Goal: Check status: Check status

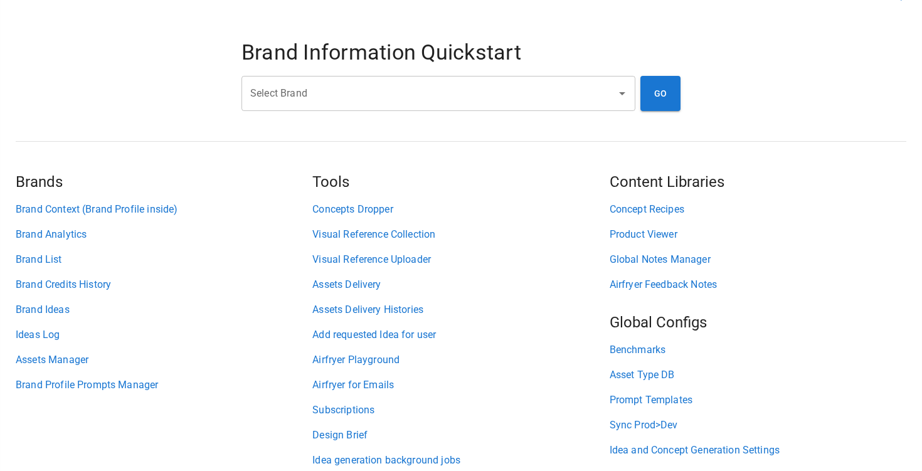
scroll to position [80, 0]
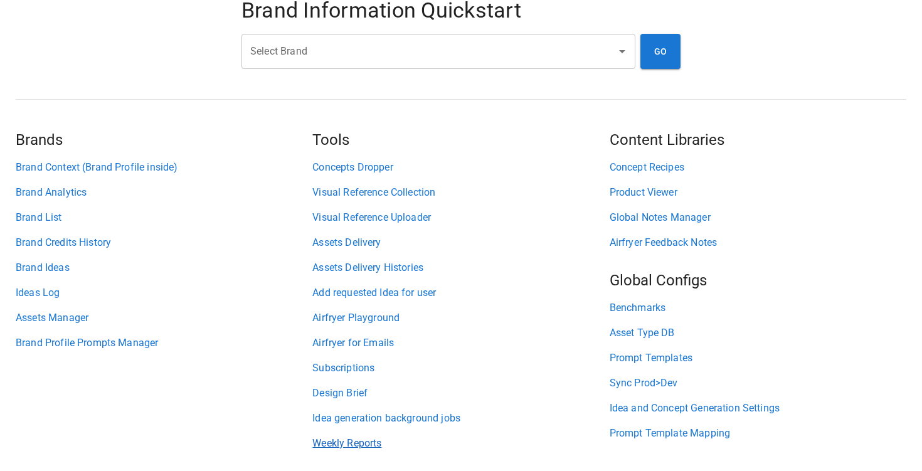
click at [345, 440] on link "Weekly Reports" at bounding box center [460, 443] width 297 height 15
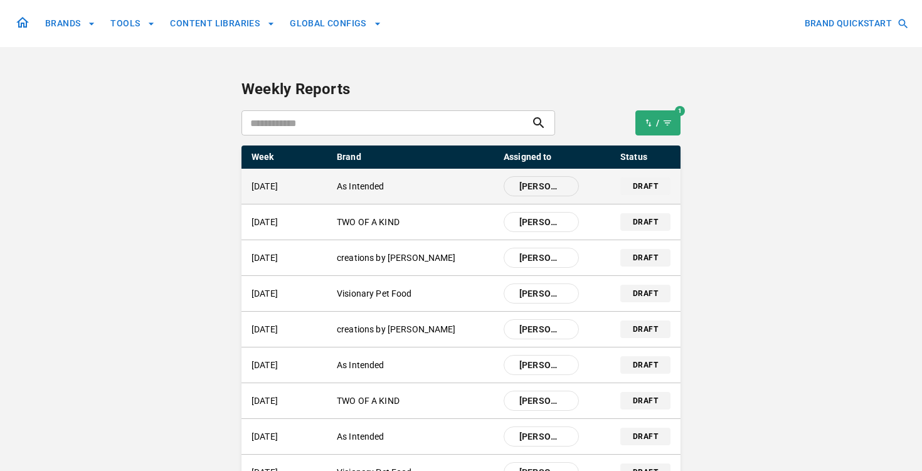
click at [369, 189] on p "As Intended" at bounding box center [415, 186] width 157 height 13
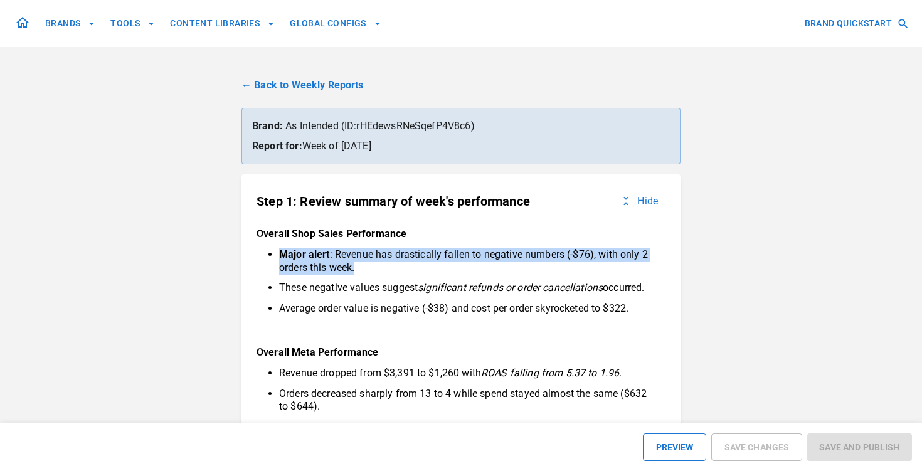
drag, startPoint x: 367, startPoint y: 268, endPoint x: 266, endPoint y: 250, distance: 102.5
click at [266, 250] on div "Major alert : Revenue has drastically fallen to negative numbers (-$76), with o…" at bounding box center [461, 281] width 409 height 67
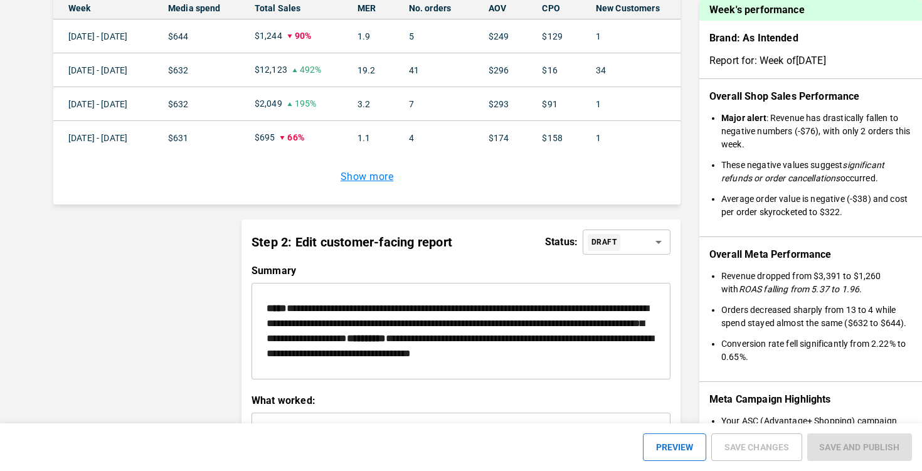
scroll to position [993, 0]
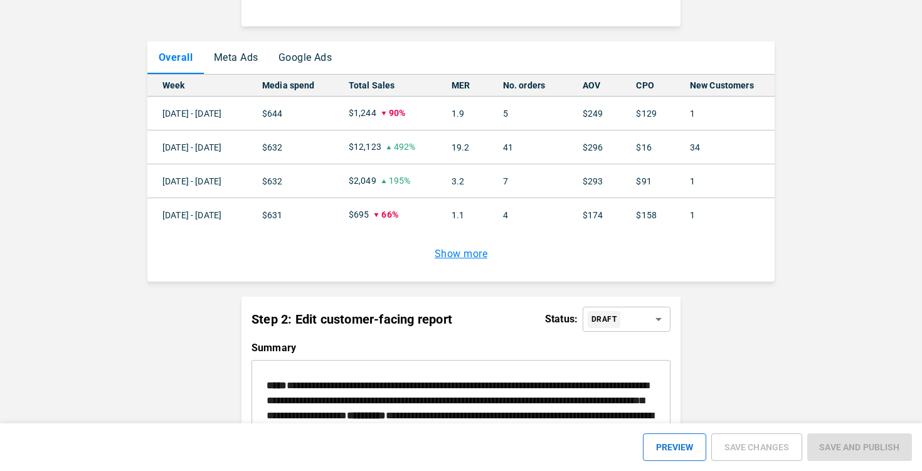
click at [354, 115] on p "$1,244" at bounding box center [363, 113] width 28 height 13
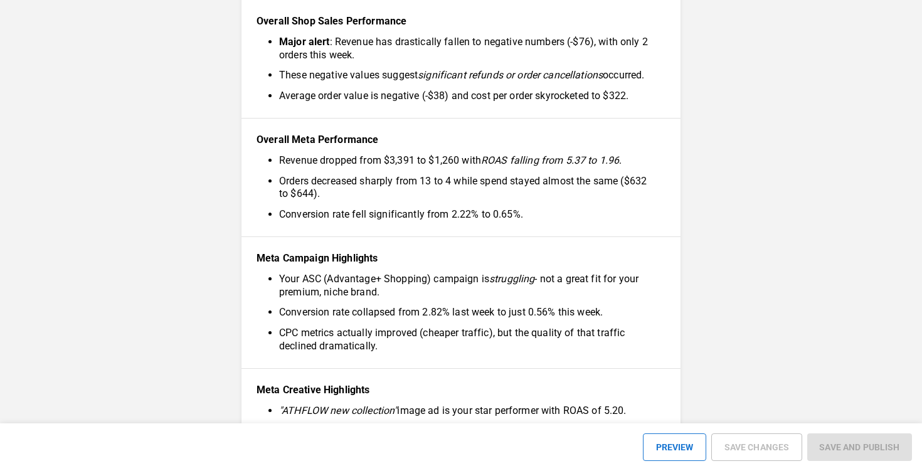
scroll to position [0, 0]
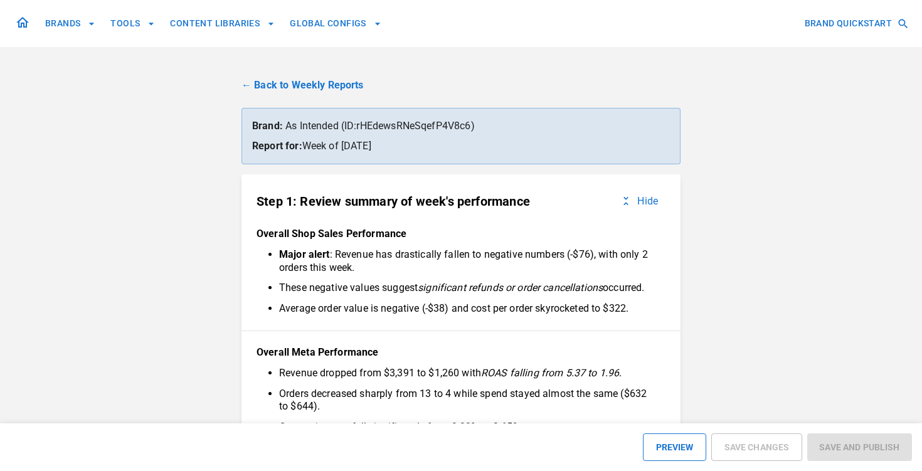
click at [296, 91] on link "← Back to Weekly Reports" at bounding box center [461, 85] width 439 height 15
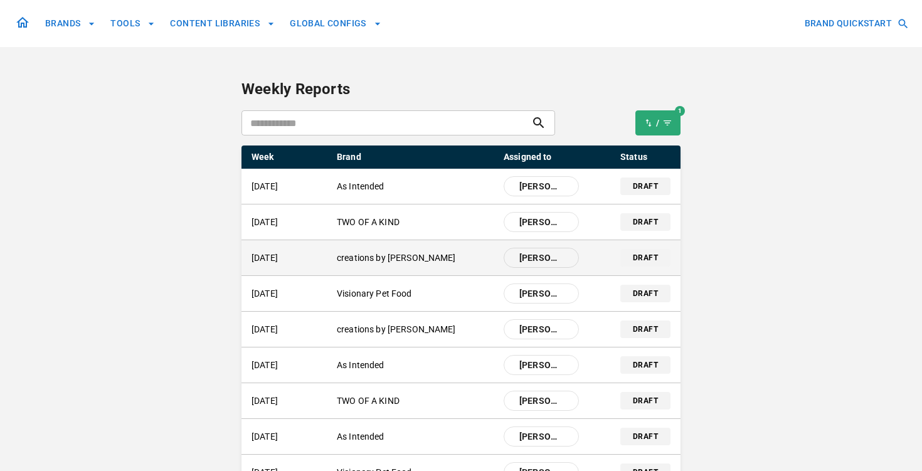
click at [386, 250] on div "[DATE] creations by [PERSON_NAME] [PERSON_NAME]" at bounding box center [415, 258] width 327 height 20
click at [384, 255] on p "creations by [PERSON_NAME]" at bounding box center [415, 258] width 157 height 13
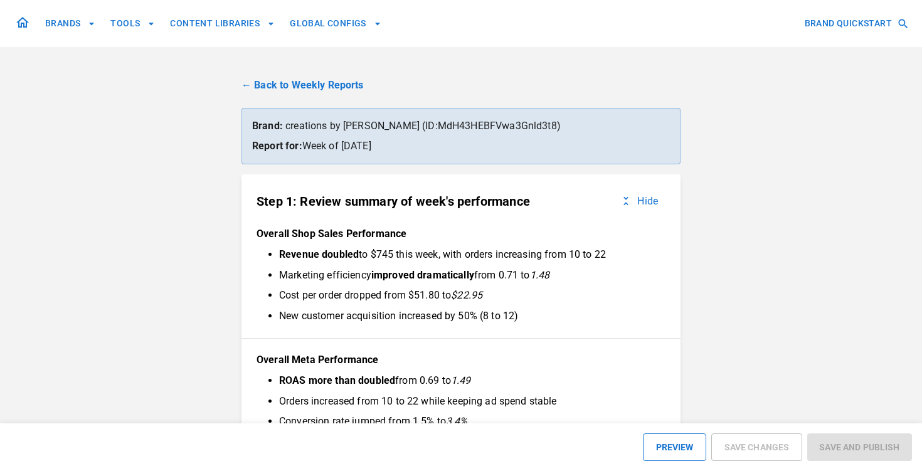
click at [324, 83] on link "← Back to Weekly Reports" at bounding box center [461, 85] width 439 height 15
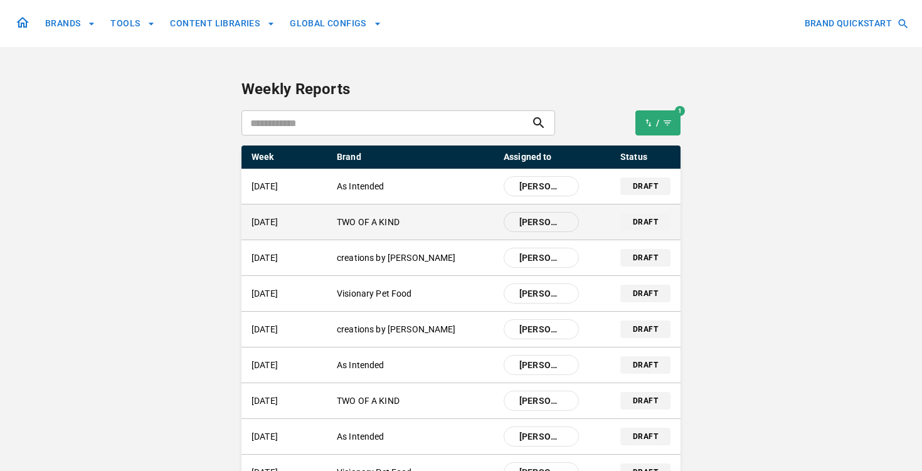
click at [375, 221] on p "TWO OF A KIND" at bounding box center [415, 222] width 157 height 13
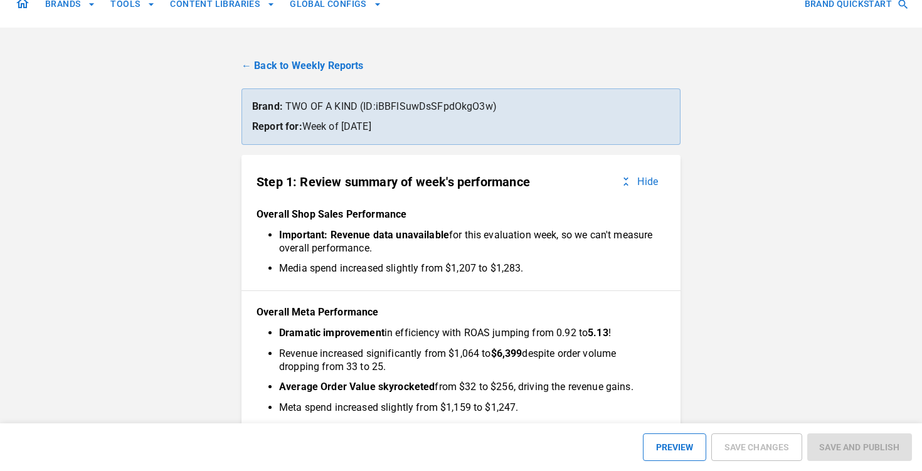
scroll to position [20, 0]
click at [375, 231] on b "Important: Revenue data unavailable" at bounding box center [364, 234] width 170 height 12
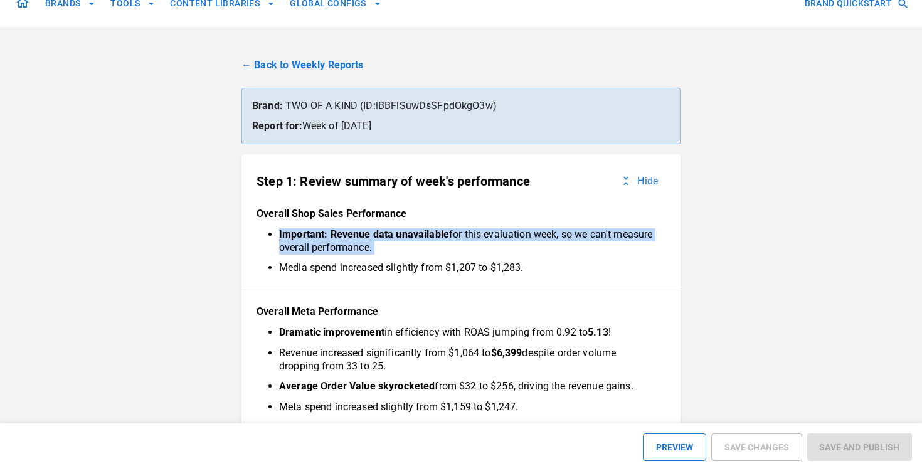
click at [375, 231] on b "Important: Revenue data unavailable" at bounding box center [364, 234] width 170 height 12
